Goal: Transaction & Acquisition: Book appointment/travel/reservation

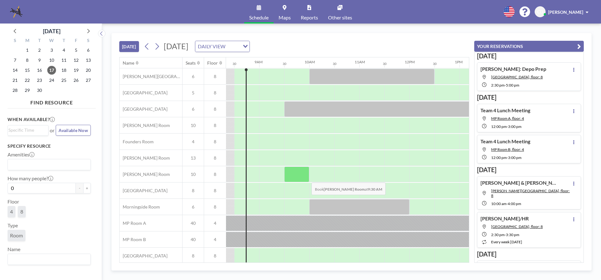
scroll to position [31, 418]
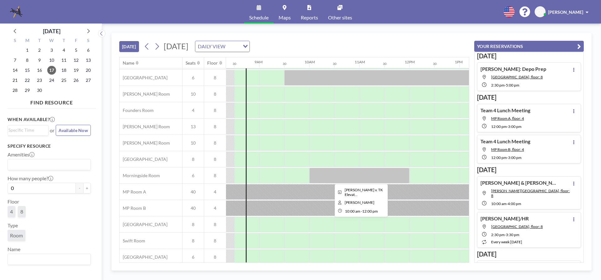
click at [353, 171] on div at bounding box center [359, 176] width 100 height 16
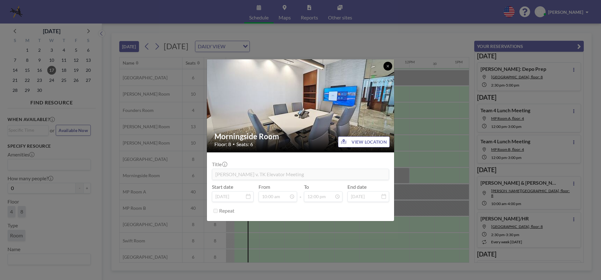
click at [388, 68] on button at bounding box center [388, 66] width 9 height 9
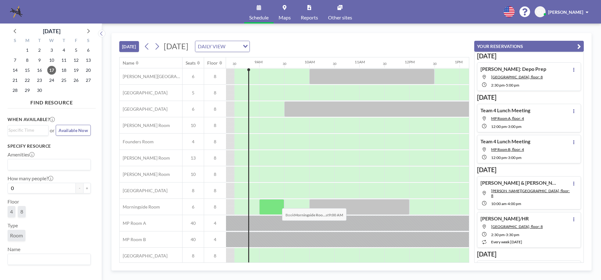
scroll to position [37, 418]
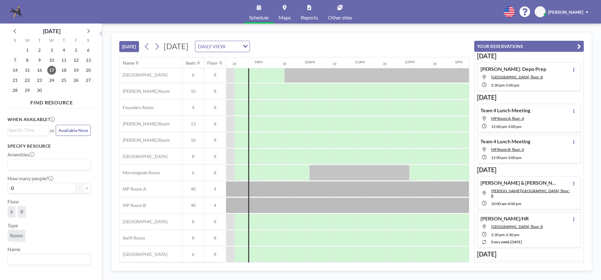
drag, startPoint x: 300, startPoint y: 258, endPoint x: 304, endPoint y: 258, distance: 4.4
click at [304, 258] on div at bounding box center [296, 254] width 25 height 16
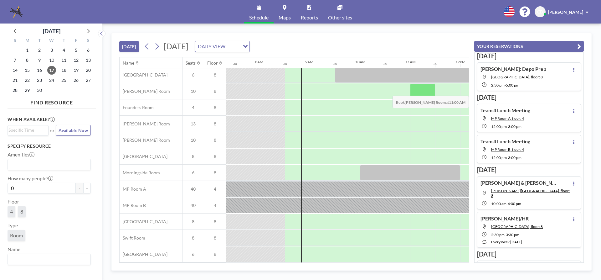
scroll to position [0, 367]
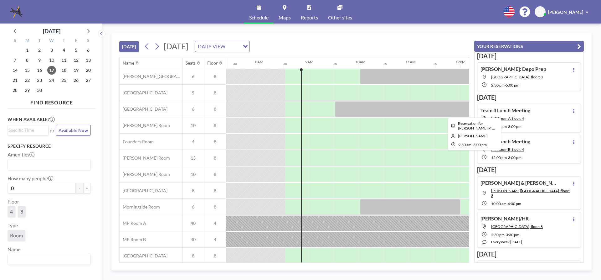
click at [413, 113] on div at bounding box center [473, 109] width 276 height 16
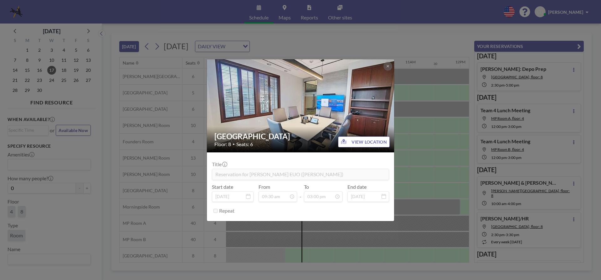
click at [413, 147] on div "Buckhead Room Floor: 8 • Seats: 6 VIEW LOCATION Title Reservation for [PERSON_N…" at bounding box center [300, 140] width 601 height 280
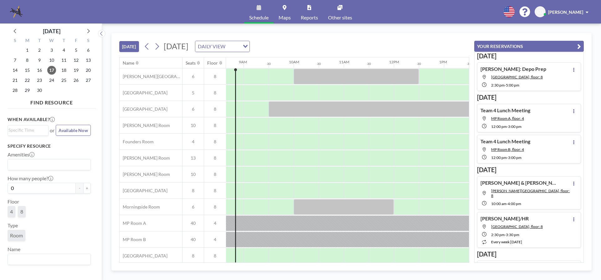
scroll to position [0, 387]
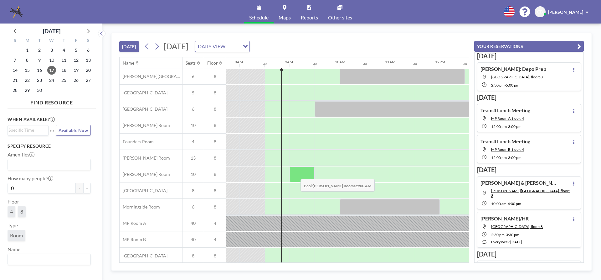
click at [296, 174] on div at bounding box center [302, 174] width 25 height 16
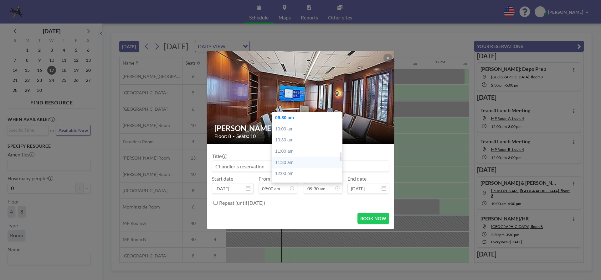
scroll to position [337, 0]
click at [307, 159] on div "05:00 pm" at bounding box center [308, 159] width 73 height 11
type input "05:00 pm"
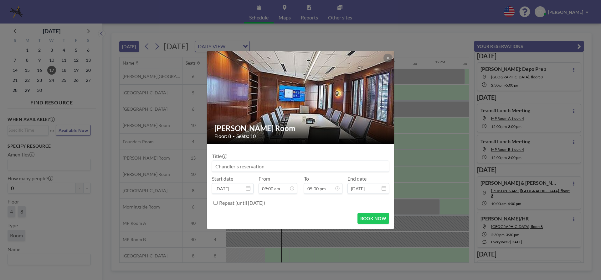
click at [295, 165] on input at bounding box center [300, 166] width 177 height 11
type input "[US_STATE] New Hires"
click at [374, 221] on button "BOOK NOW" at bounding box center [374, 218] width 32 height 11
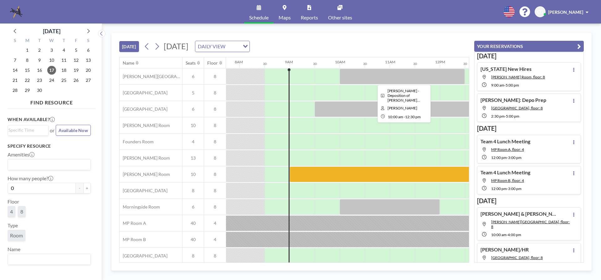
click at [386, 77] on div at bounding box center [402, 77] width 125 height 16
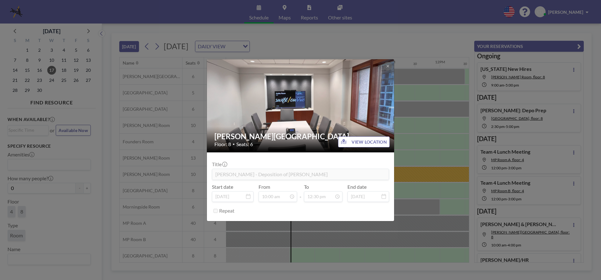
click at [403, 92] on div "[PERSON_NAME] Room Floor: 8 • Seats: 6 VIEW LOCATION Title [PERSON_NAME] - Depo…" at bounding box center [300, 140] width 601 height 280
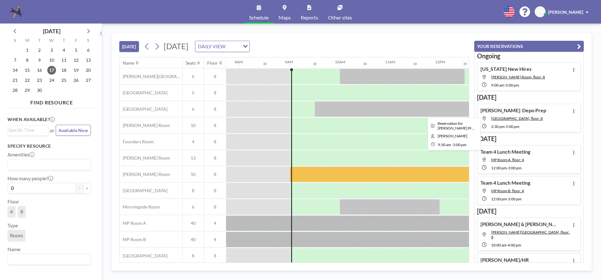
click at [396, 105] on div at bounding box center [453, 109] width 276 height 16
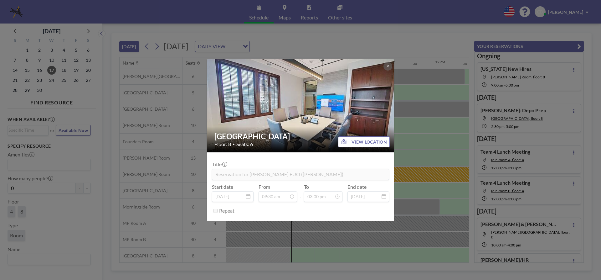
click at [460, 108] on div "Buckhead Room Floor: 8 • Seats: 6 VIEW LOCATION Title Reservation for [PERSON_N…" at bounding box center [300, 140] width 601 height 280
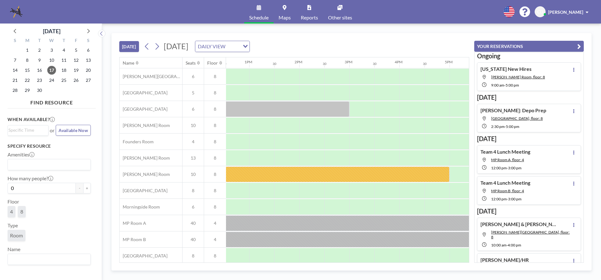
scroll to position [0, 669]
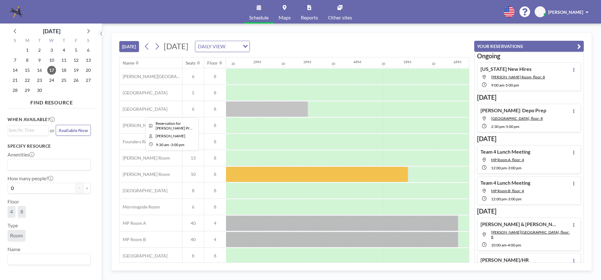
click at [284, 102] on div at bounding box center [171, 109] width 276 height 16
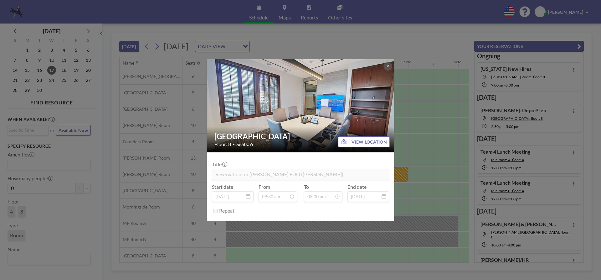
click at [417, 124] on div "Buckhead Room Floor: 8 • Seats: 6 VIEW LOCATION Title Reservation for [PERSON_N…" at bounding box center [300, 140] width 601 height 280
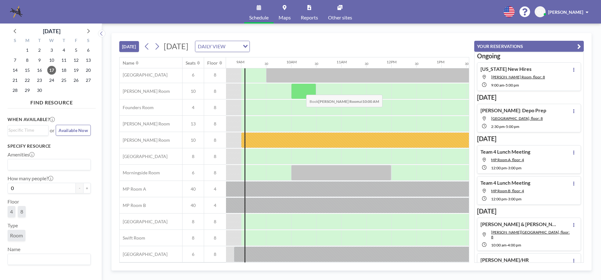
scroll to position [0, 436]
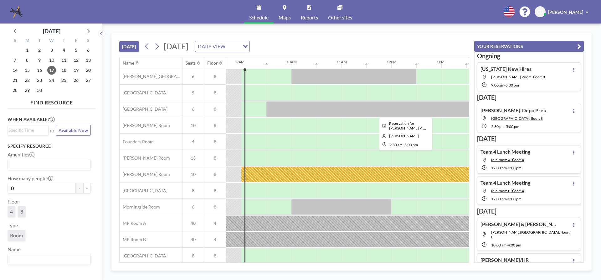
click at [305, 109] on div at bounding box center [404, 109] width 276 height 16
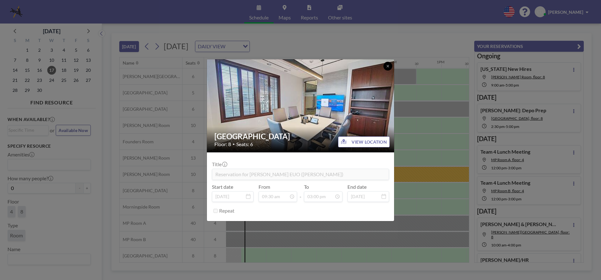
click at [387, 65] on icon at bounding box center [388, 66] width 2 height 2
